Goal: Navigation & Orientation: Find specific page/section

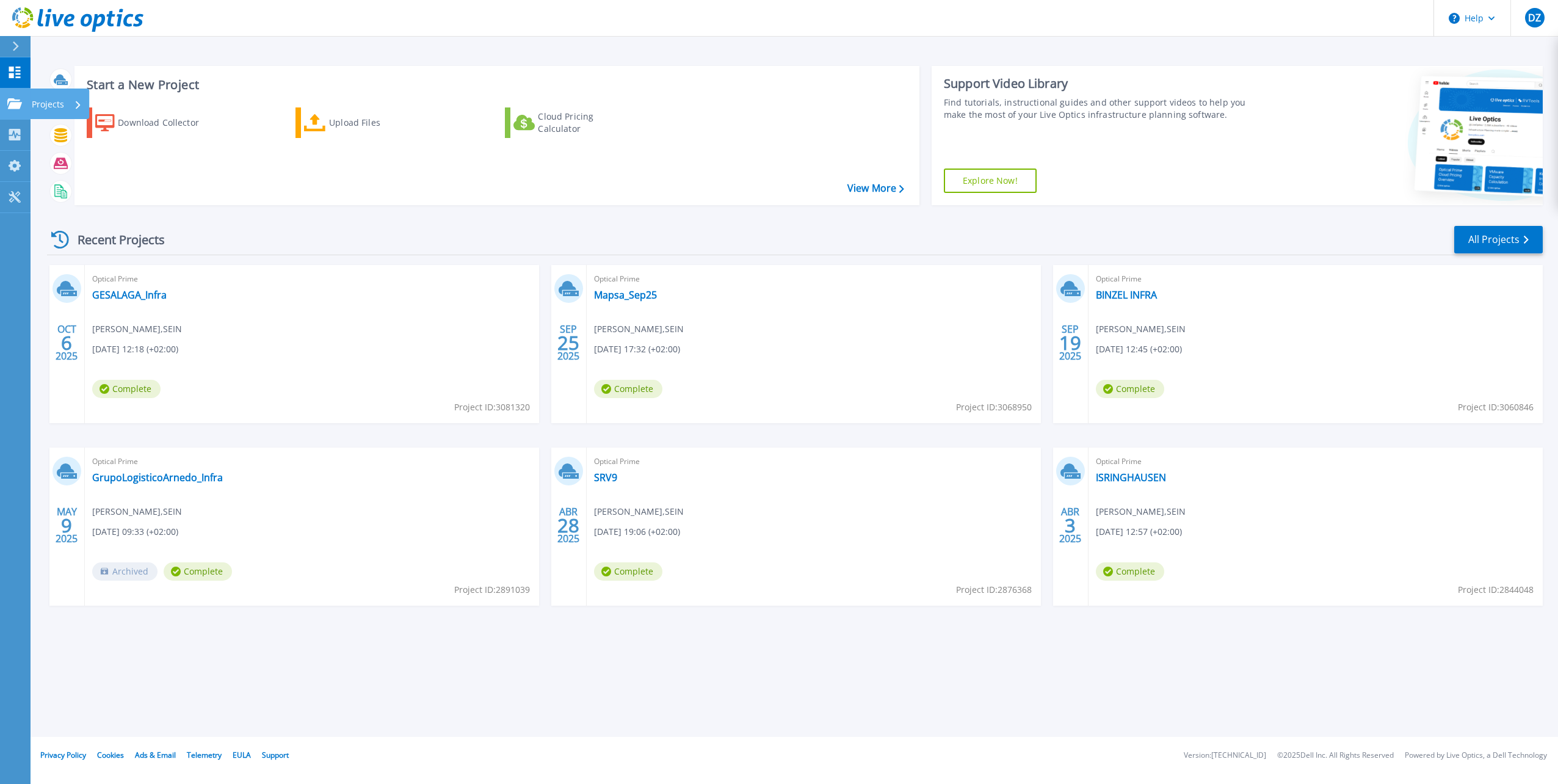
click at [51, 105] on p "Projects" at bounding box center [48, 104] width 32 height 32
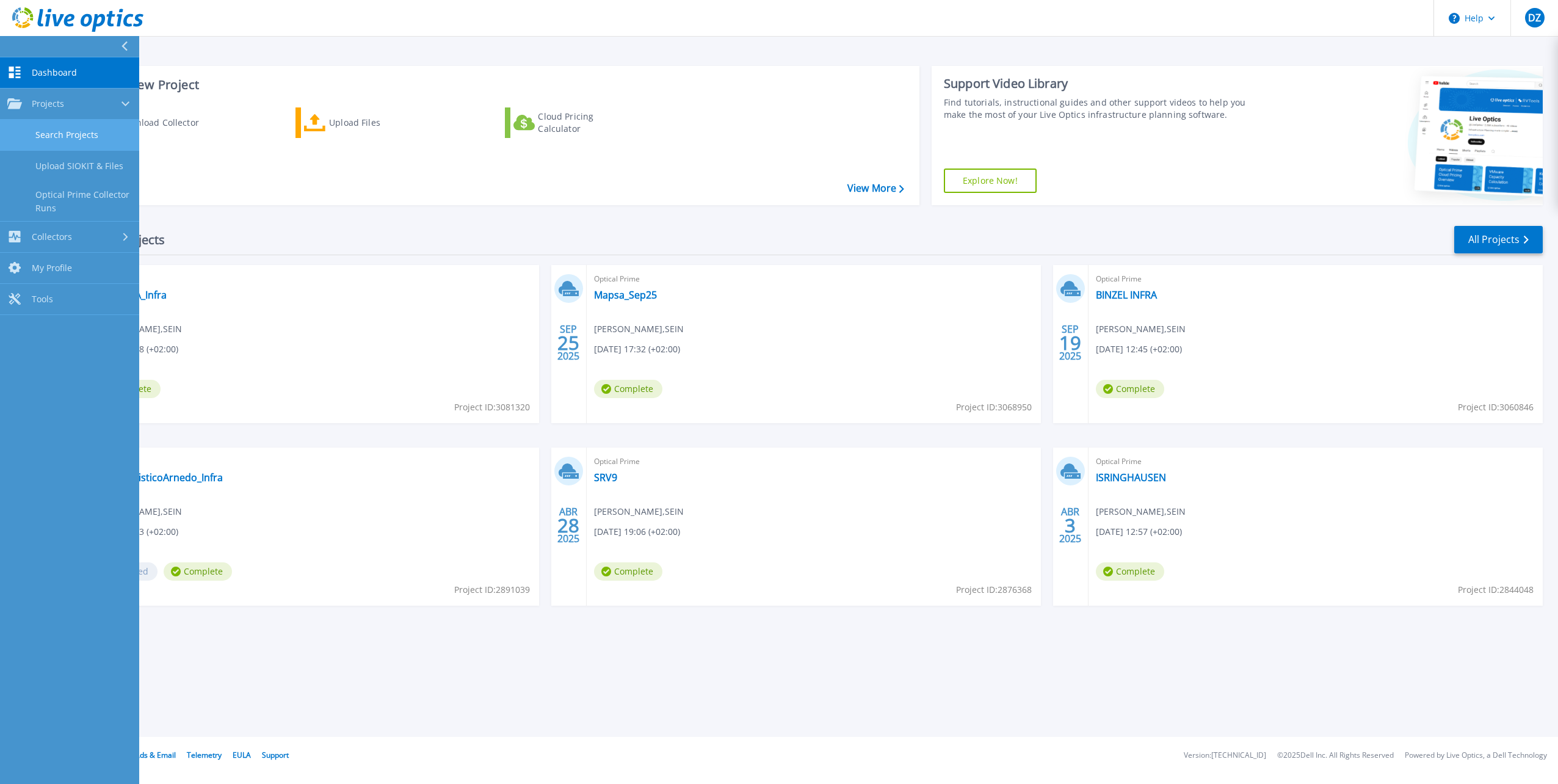
click at [92, 137] on link "Search Projects" at bounding box center [70, 135] width 139 height 31
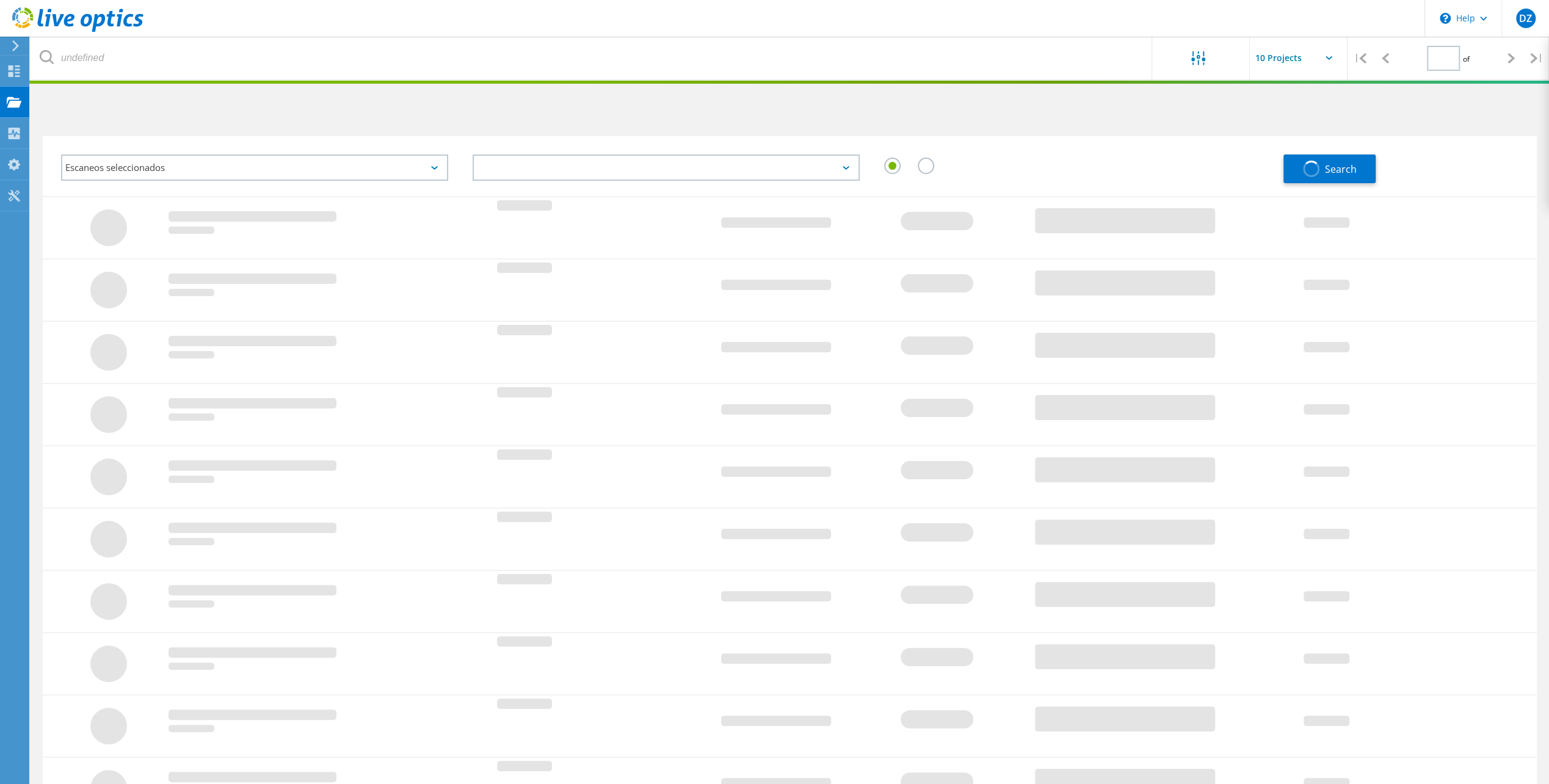
type input "2"
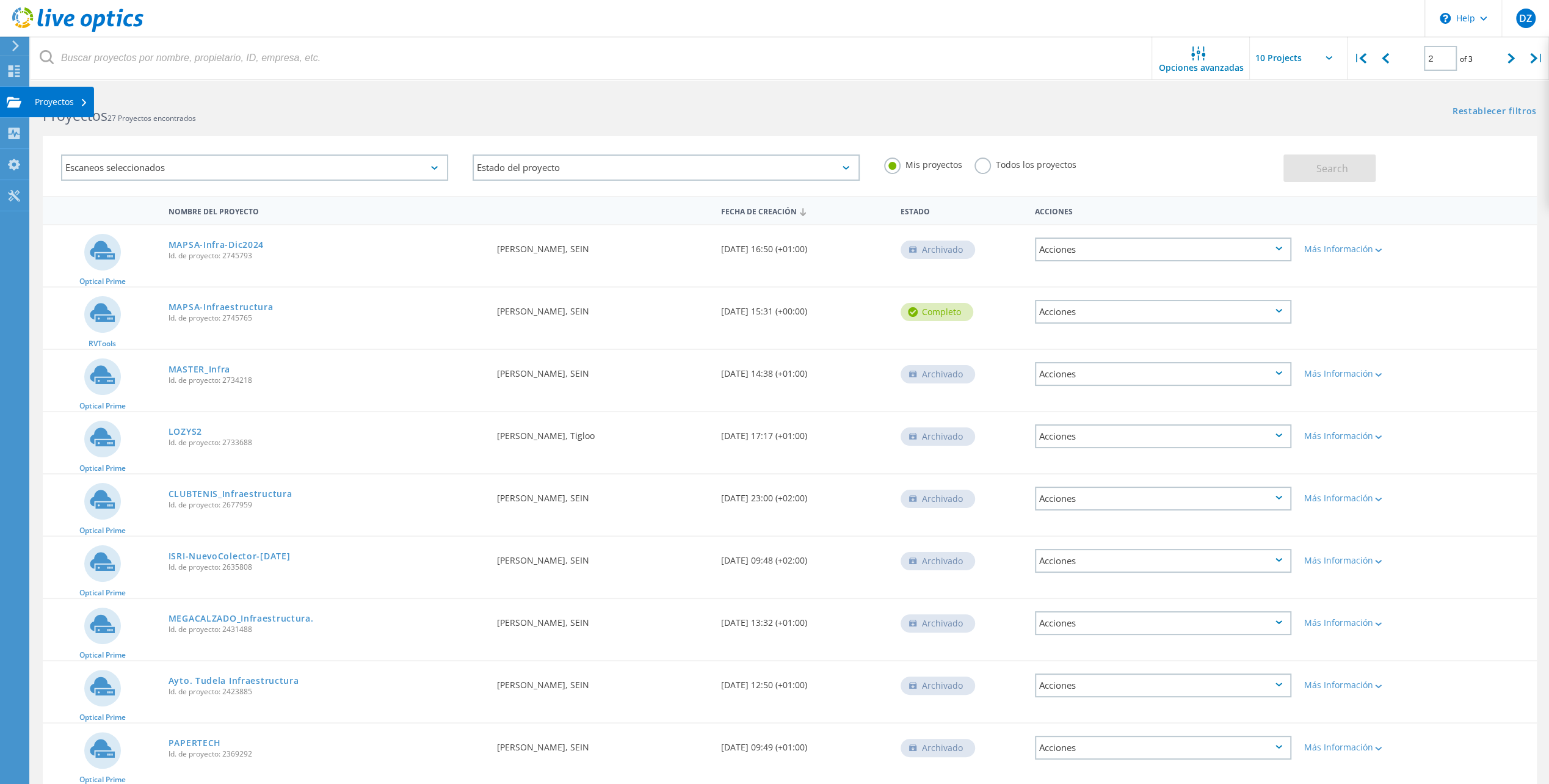
click at [59, 104] on div "Proyectos" at bounding box center [62, 101] width 54 height 9
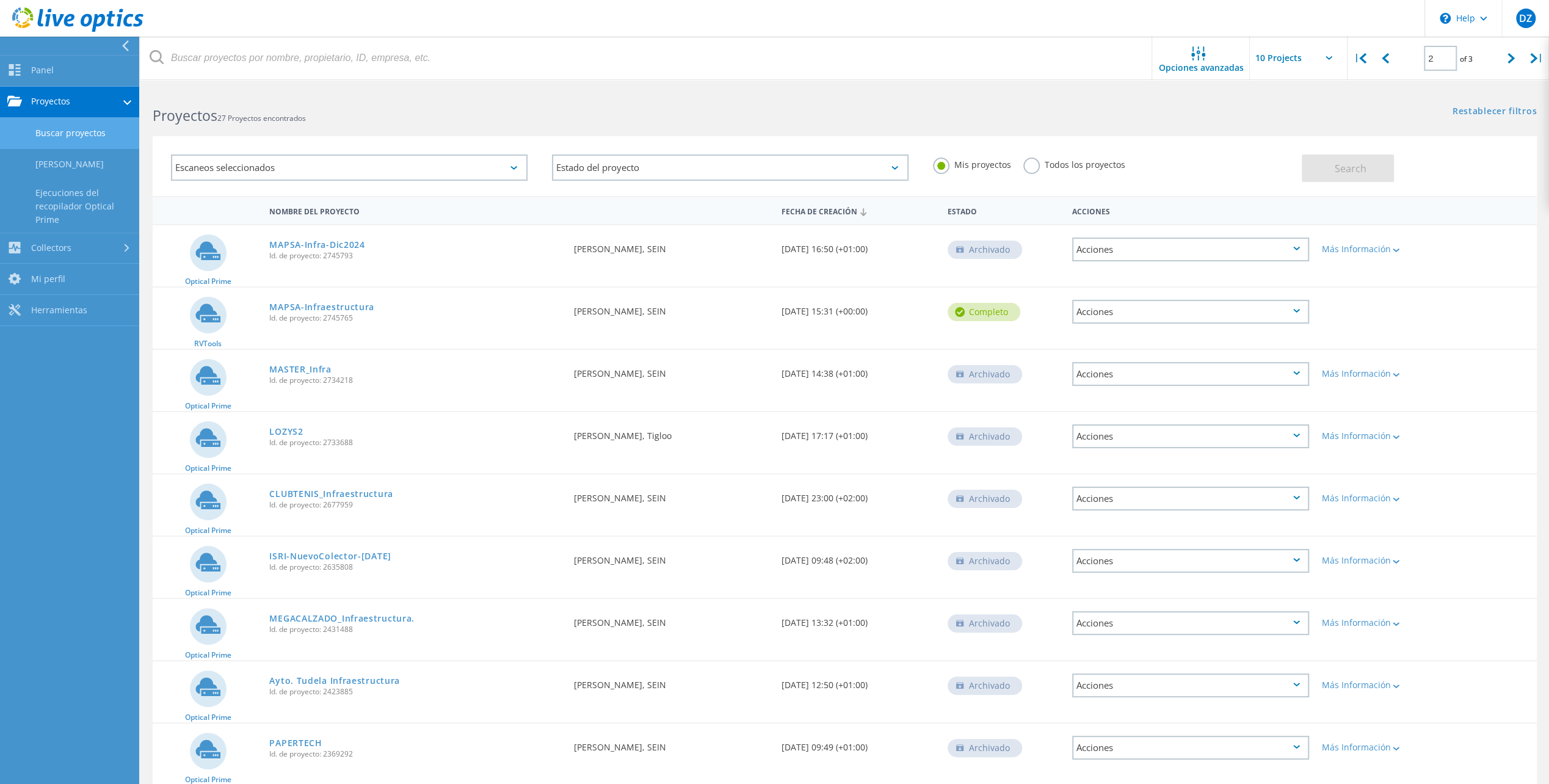
click at [381, 109] on h2 "Proyectos 27 Proyectos encontrados" at bounding box center [492, 115] width 680 height 20
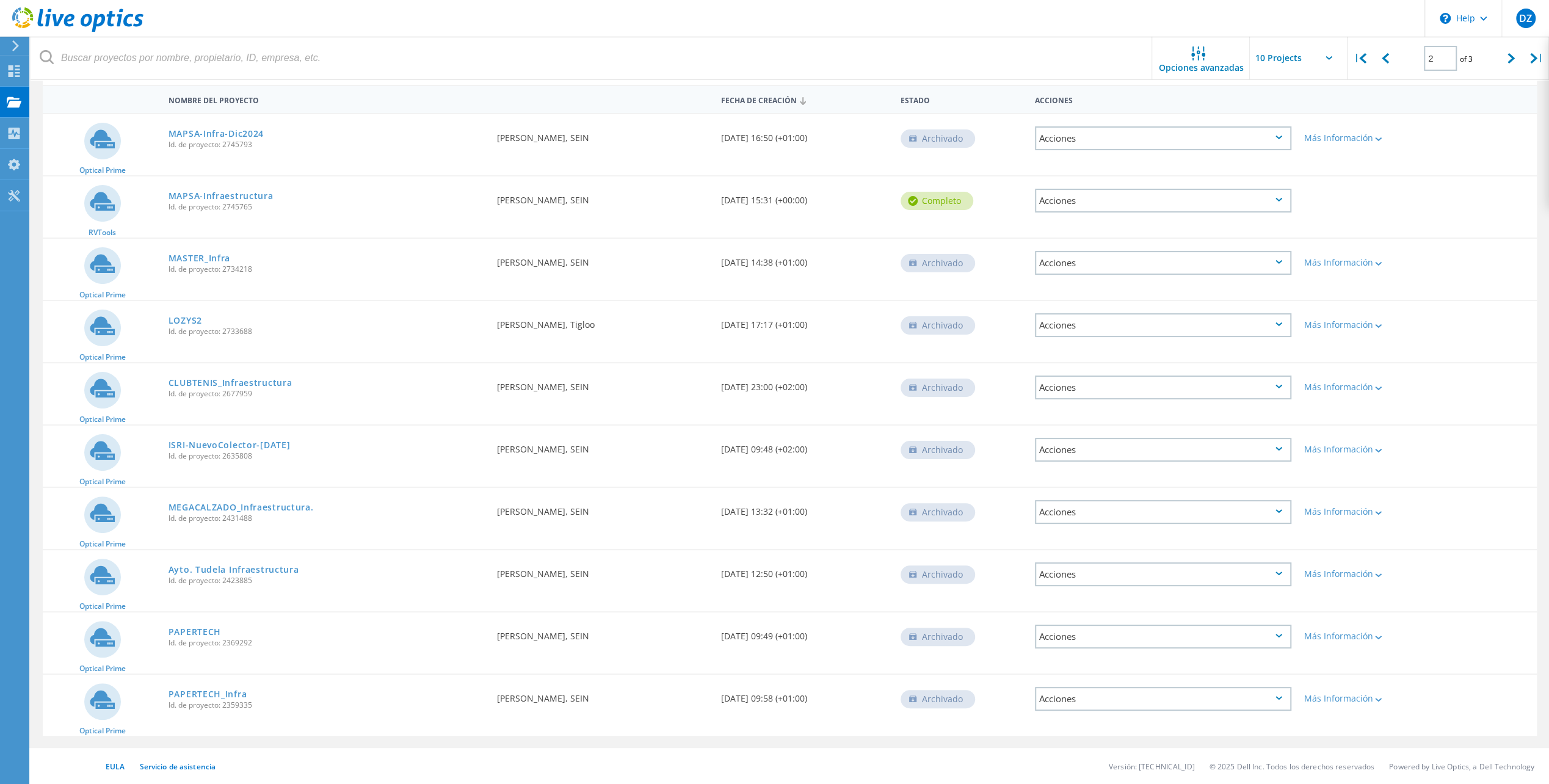
scroll to position [113, 0]
